Goal: Navigation & Orientation: Find specific page/section

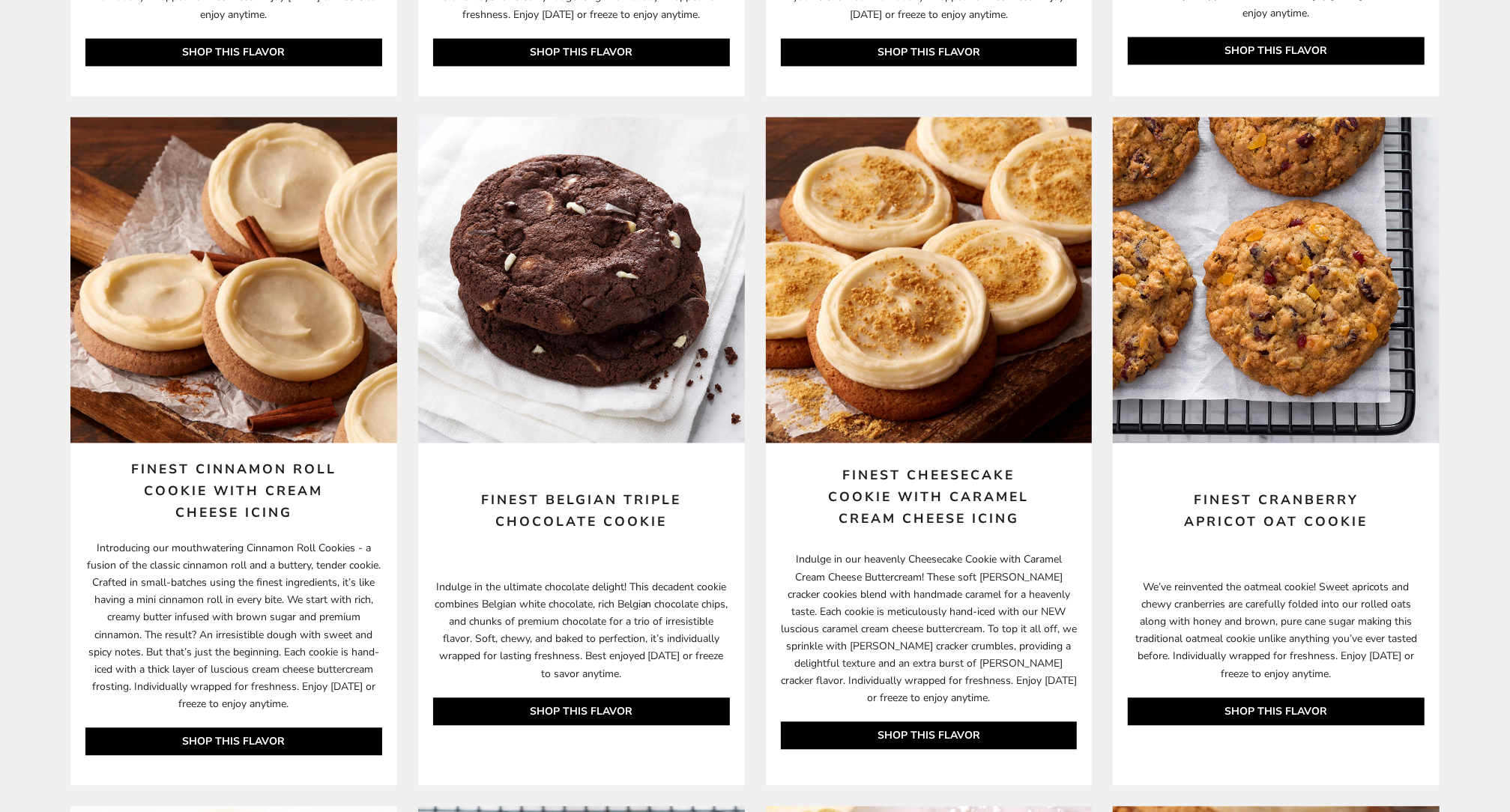
scroll to position [2848, 0]
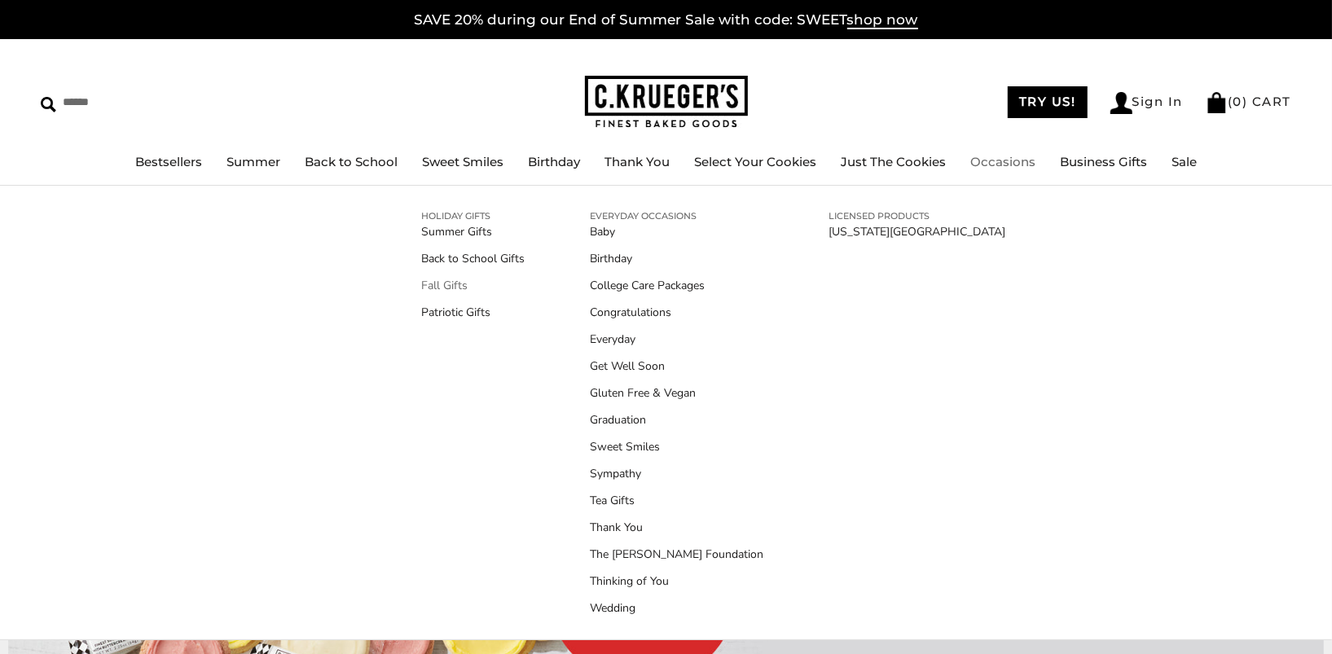
click at [454, 283] on link "Fall Gifts" at bounding box center [473, 285] width 103 height 17
